Goal: Task Accomplishment & Management: Manage account settings

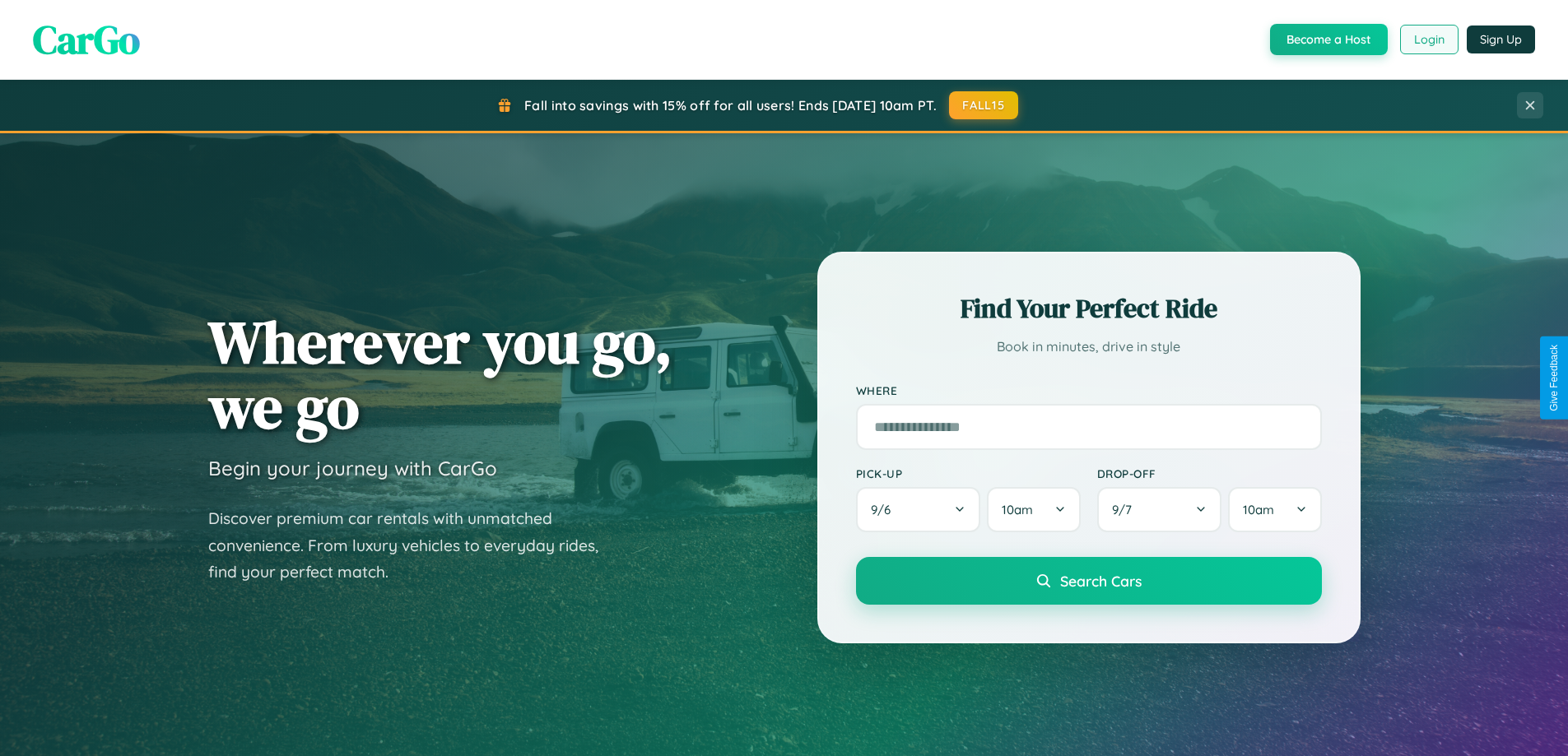
click at [1428, 40] on button "Login" at bounding box center [1429, 40] width 58 height 30
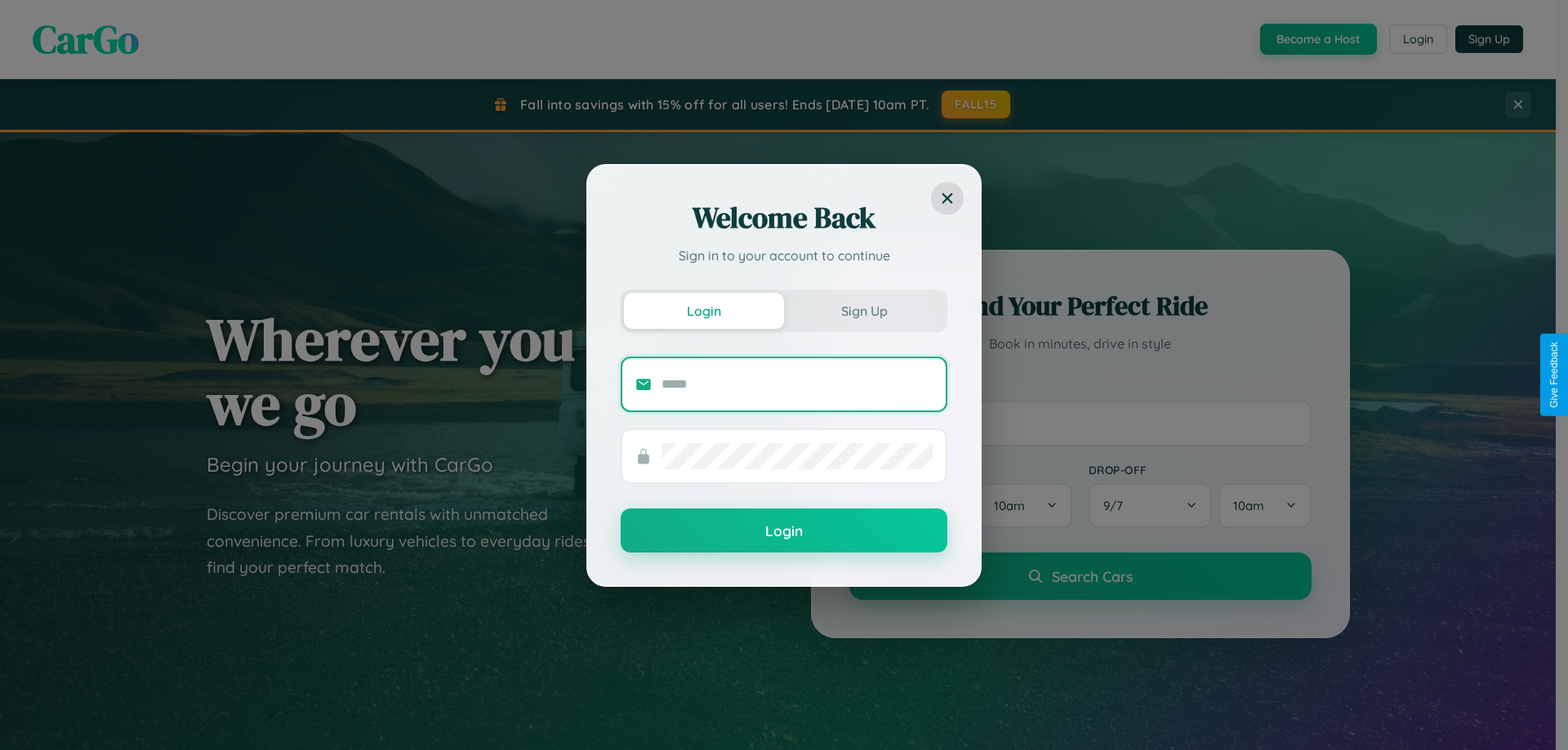
click at [797, 384] on input "text" at bounding box center [797, 384] width 271 height 26
type input "**********"
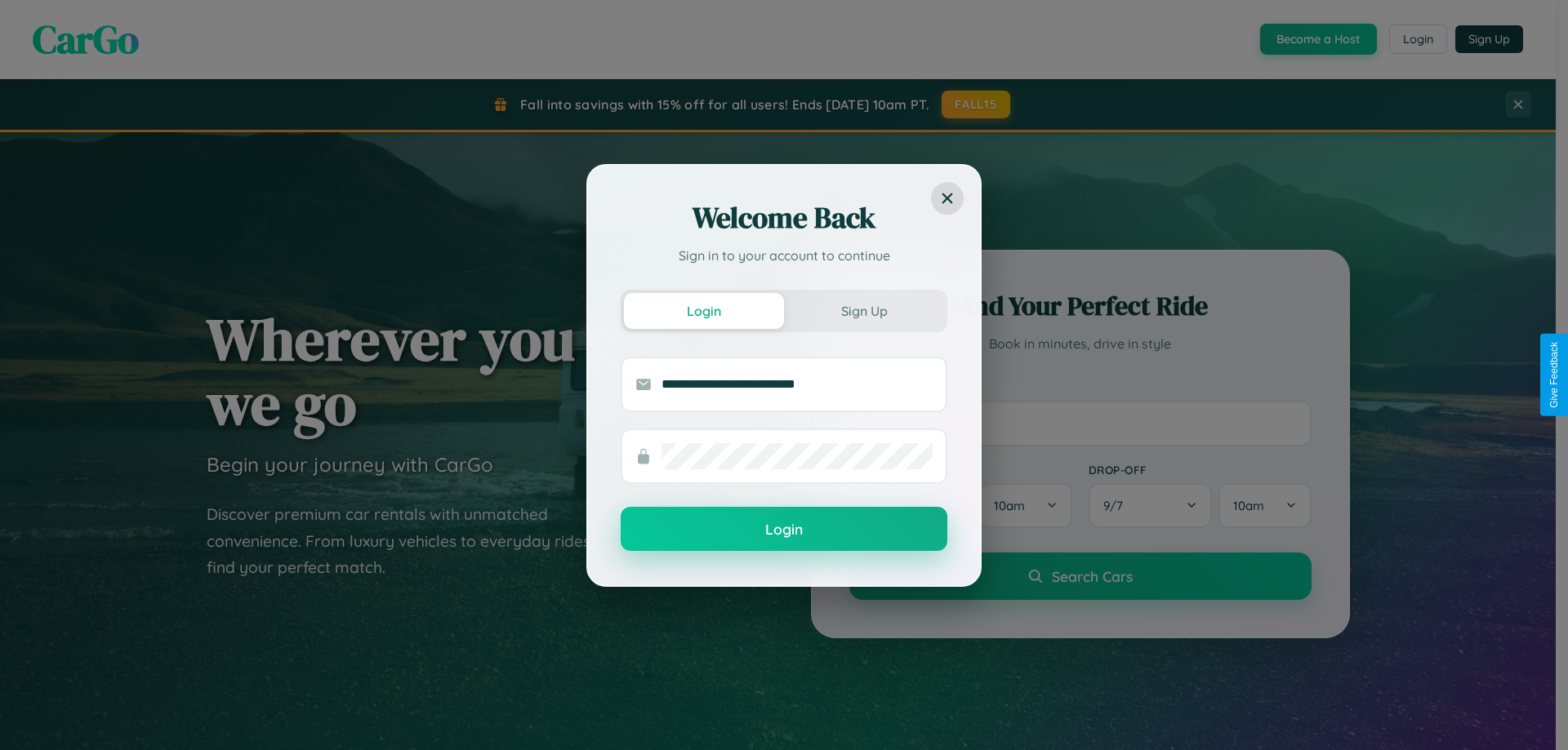
click at [784, 530] on button "Login" at bounding box center [783, 529] width 326 height 44
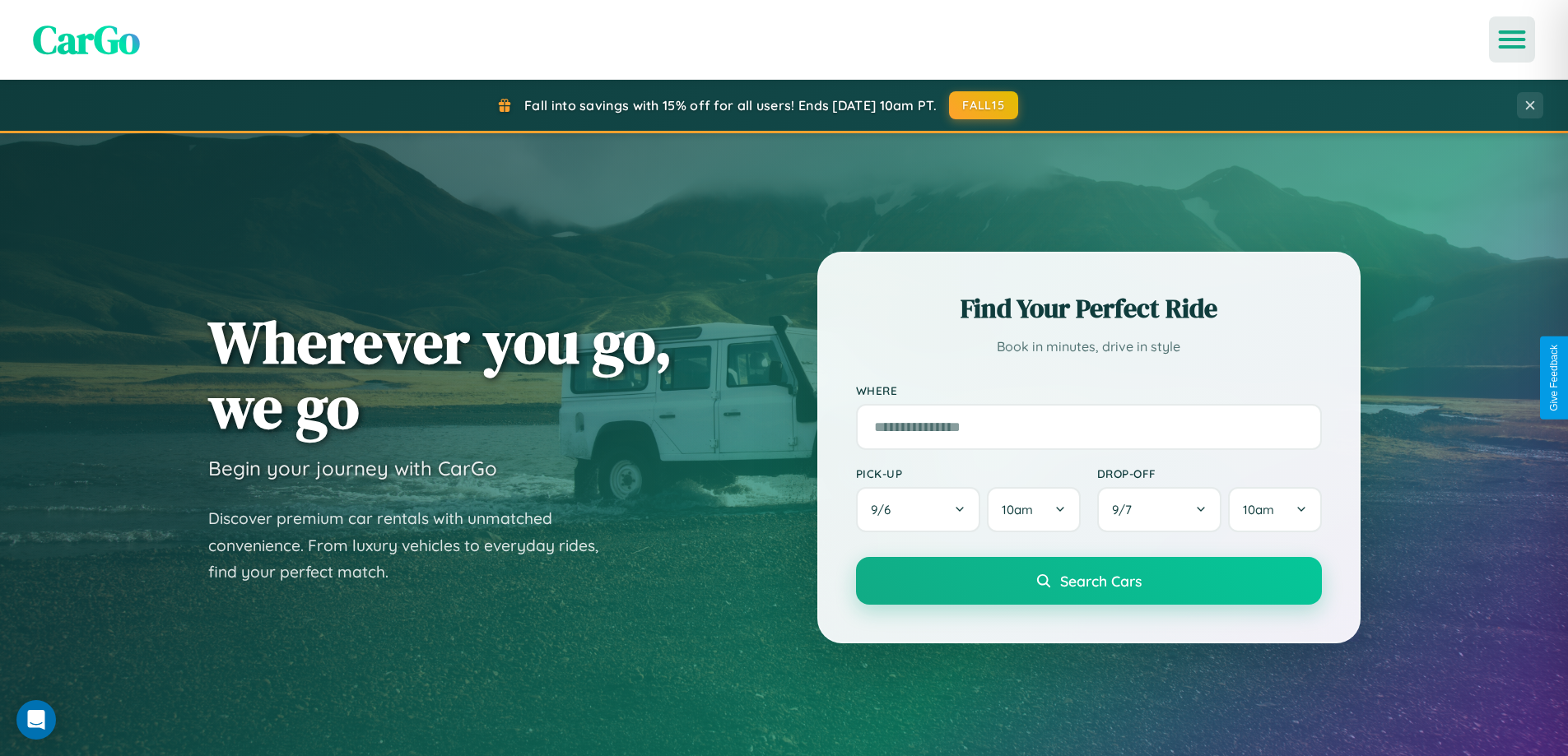
click at [1512, 40] on icon "Open menu" at bounding box center [1513, 40] width 24 height 15
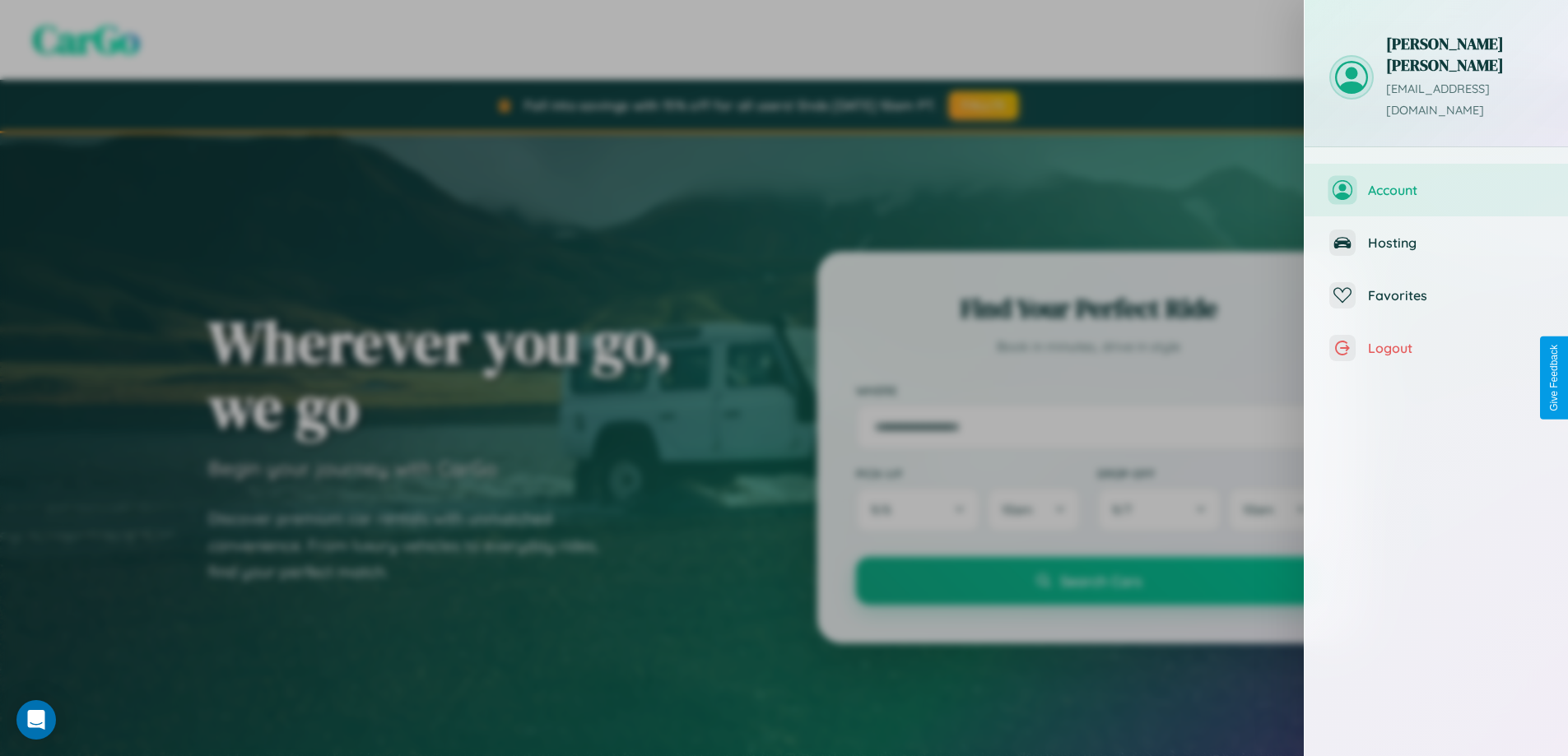
click at [1436, 182] on span "Account" at bounding box center [1456, 190] width 175 height 17
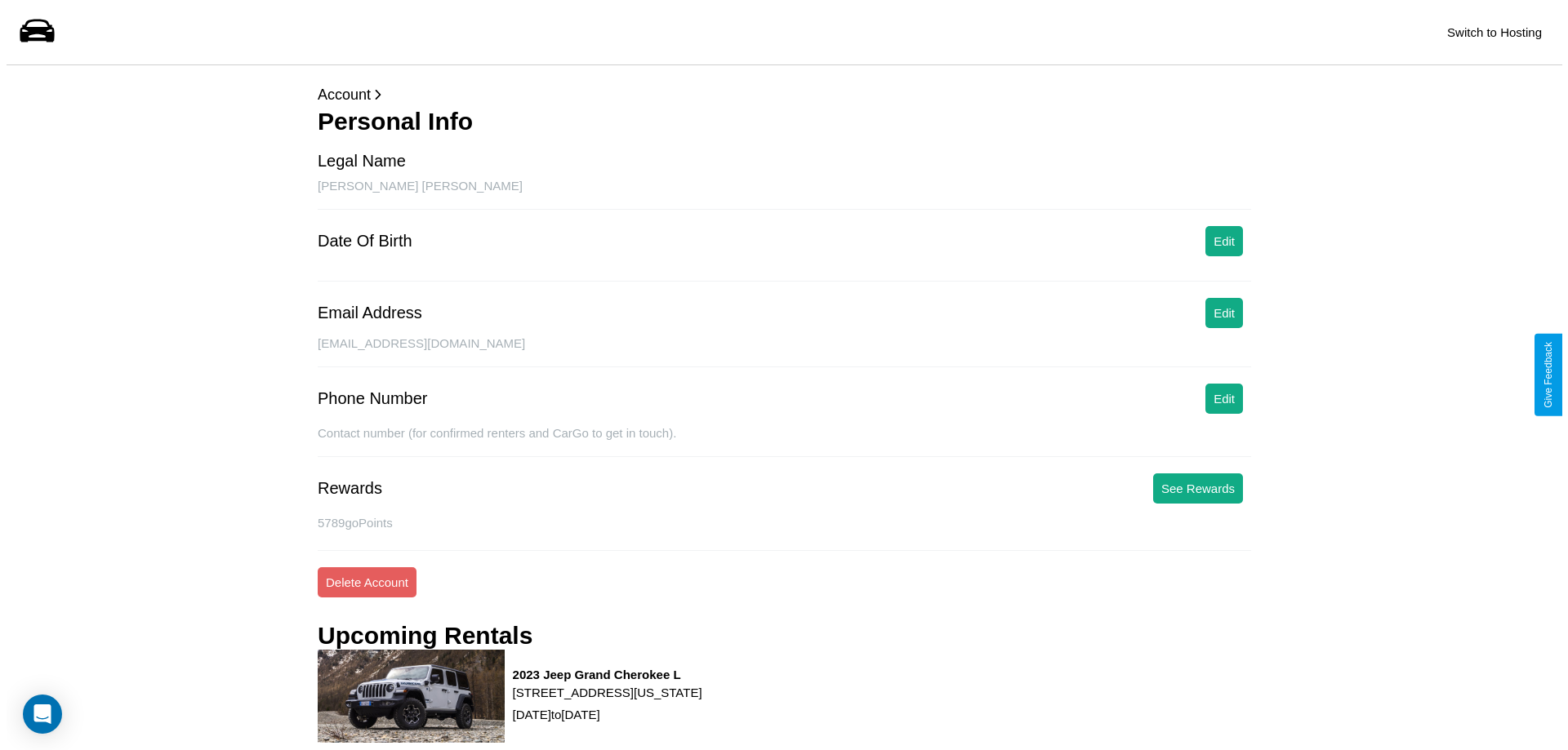
scroll to position [208, 0]
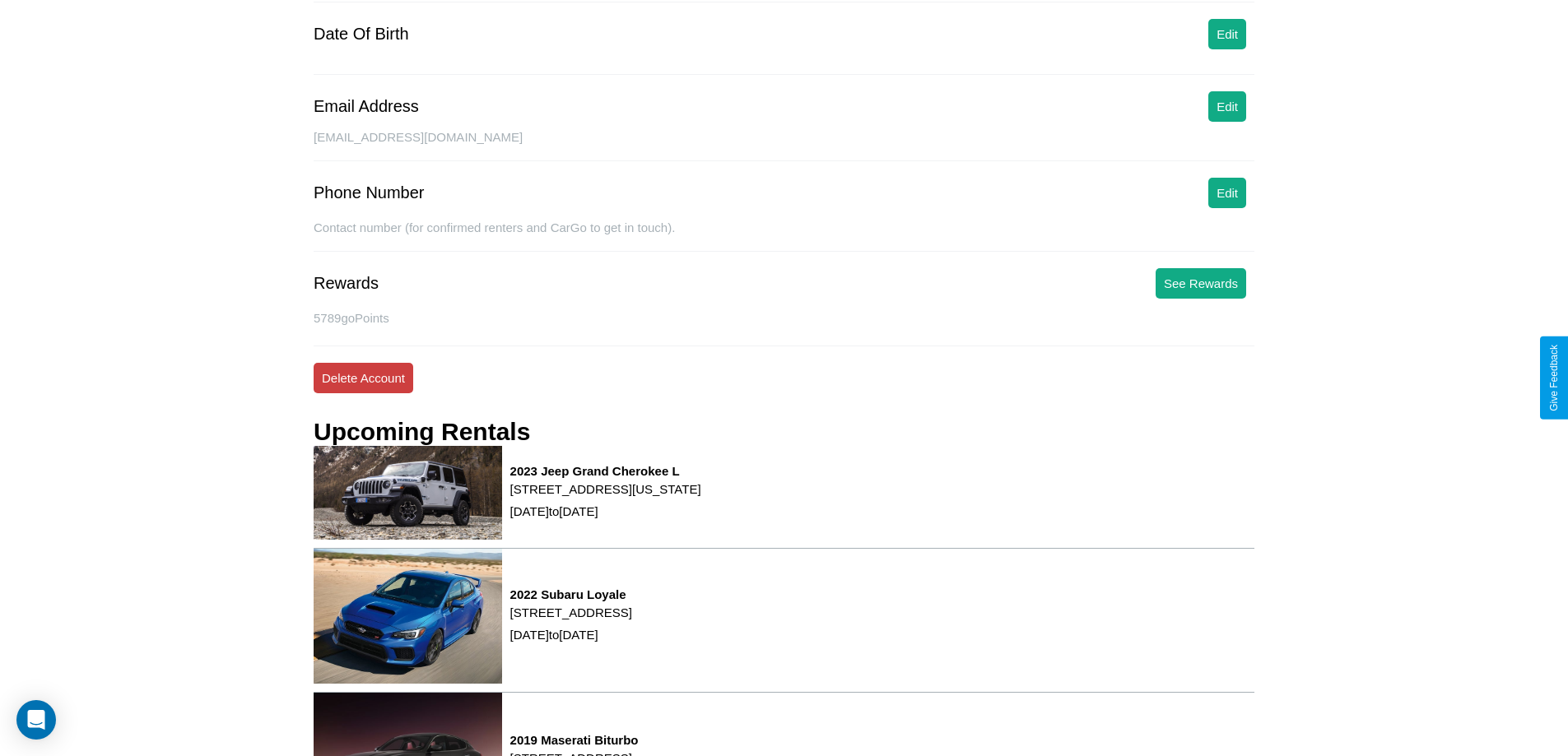
click at [363, 378] on button "Delete Account" at bounding box center [363, 378] width 100 height 31
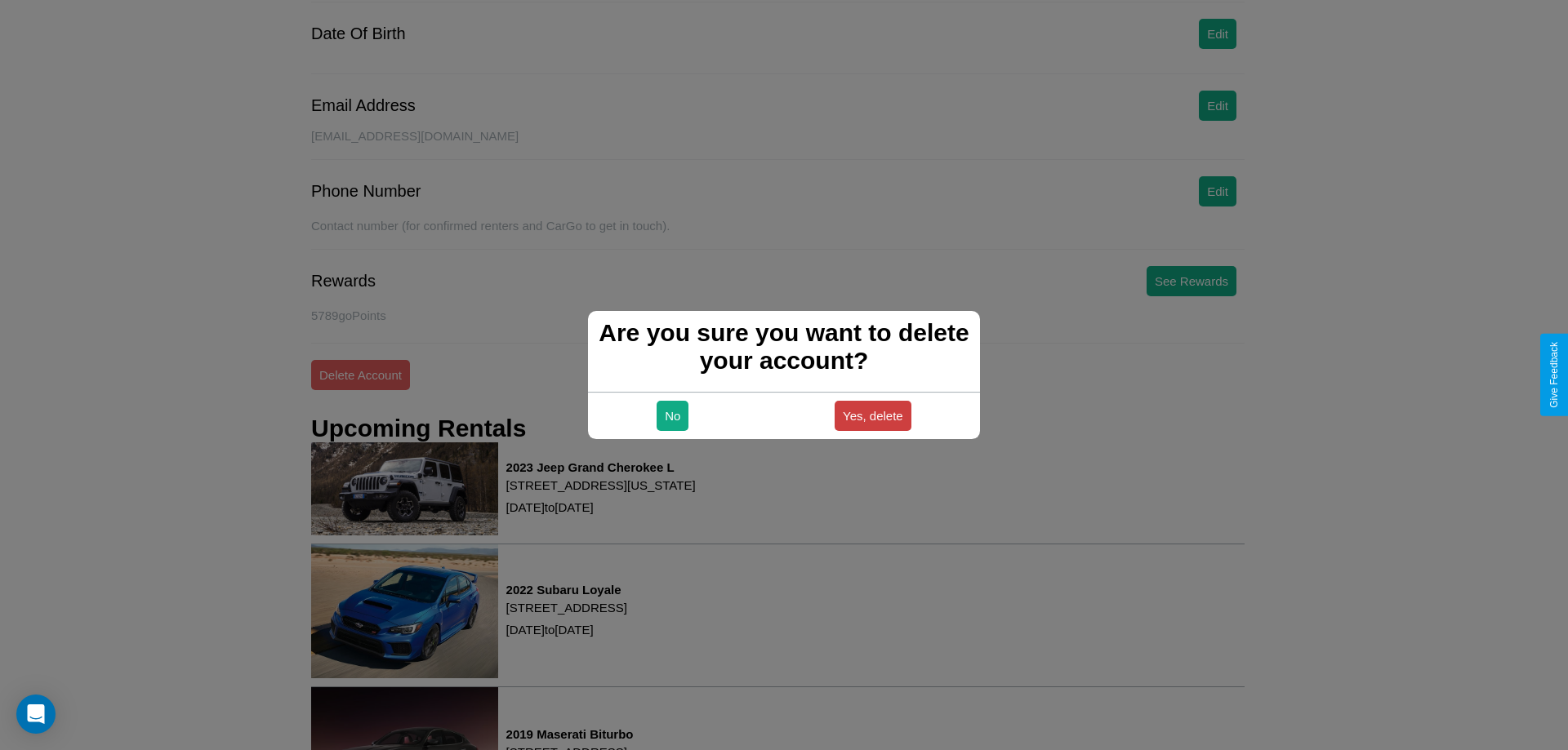
click at [872, 415] on button "Yes, delete" at bounding box center [873, 415] width 77 height 30
